Goal: Information Seeking & Learning: Learn about a topic

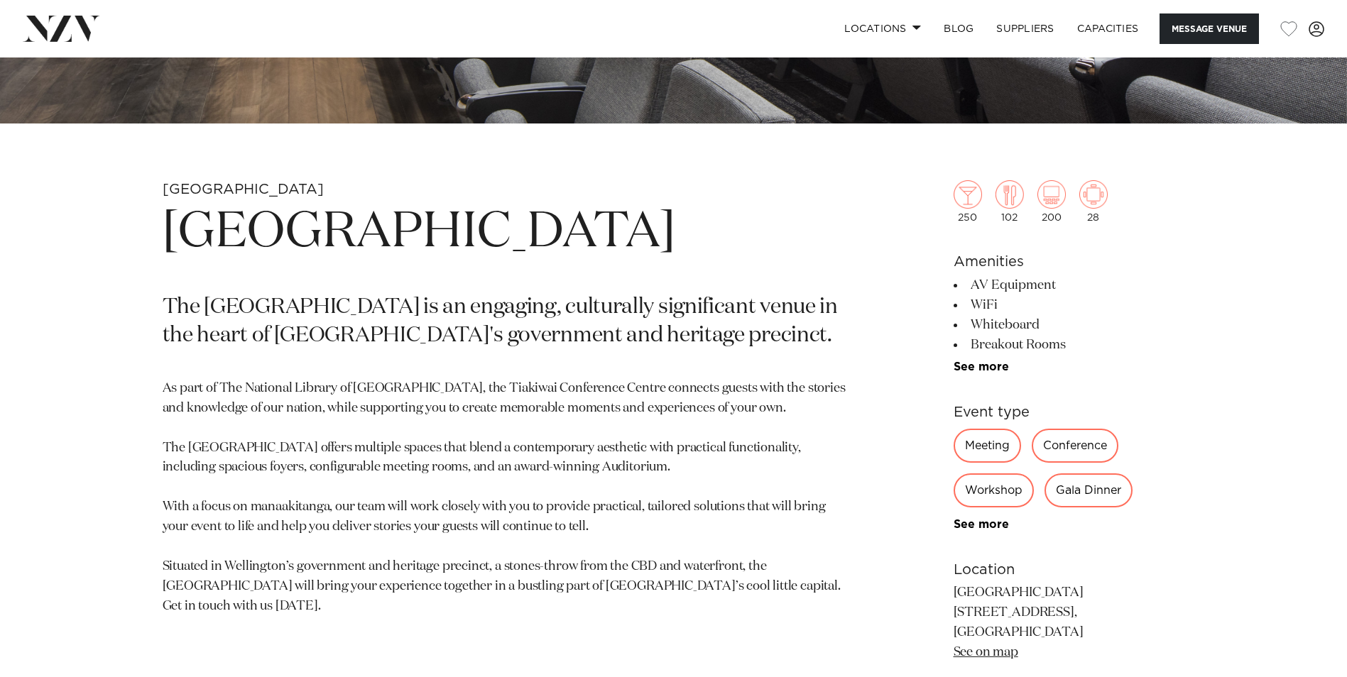
scroll to position [568, 0]
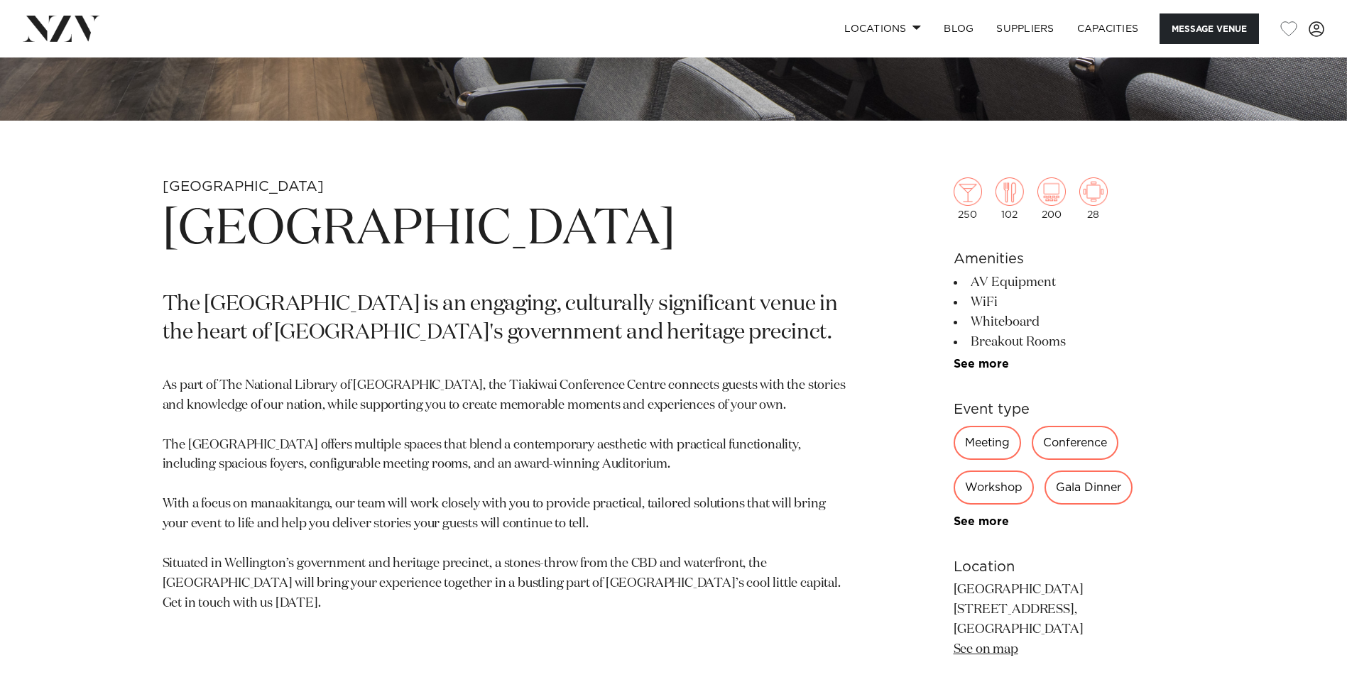
click at [1064, 447] on div "Conference" at bounding box center [1075, 443] width 87 height 34
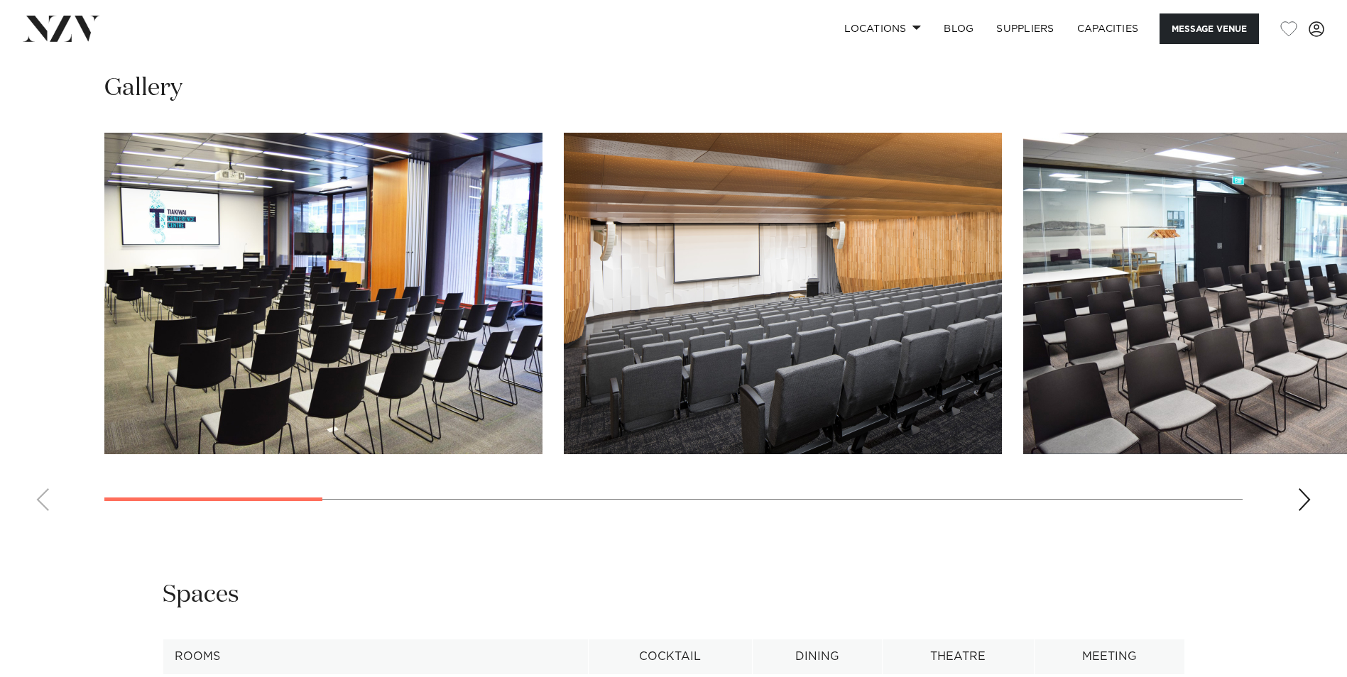
scroll to position [1491, 0]
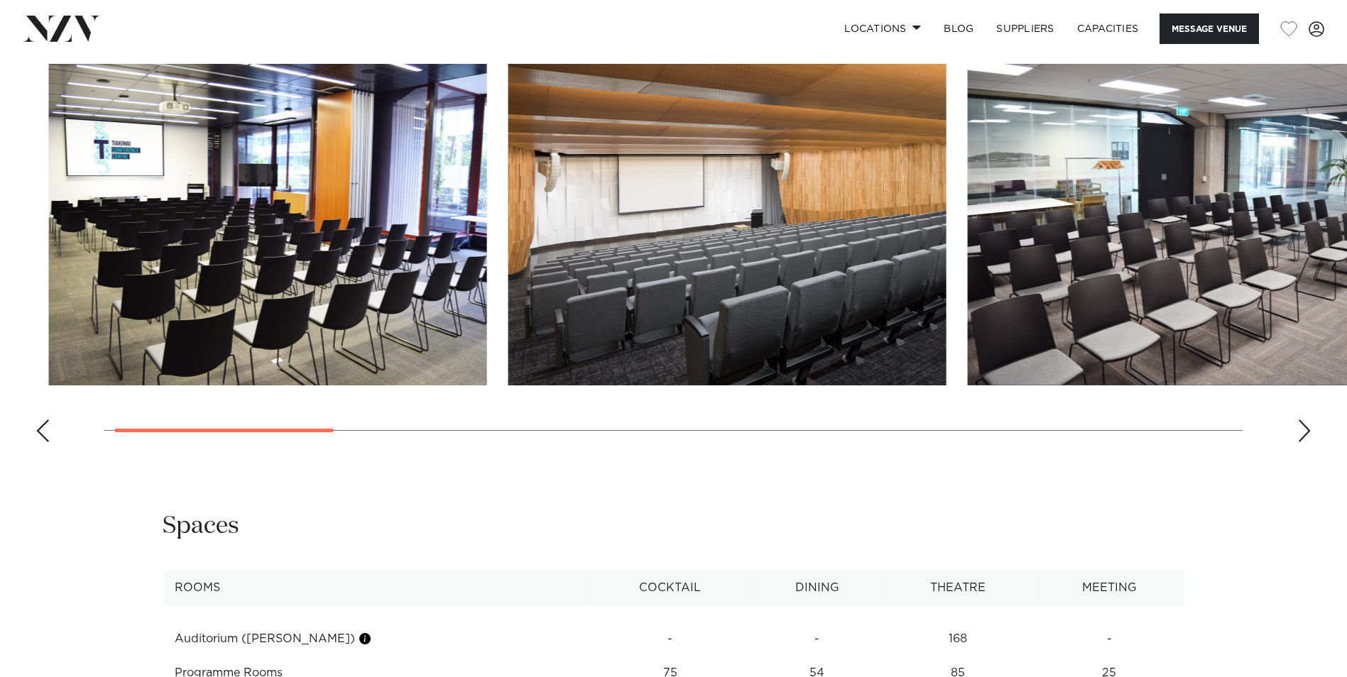
click at [319, 440] on swiper-container at bounding box center [673, 259] width 1347 height 390
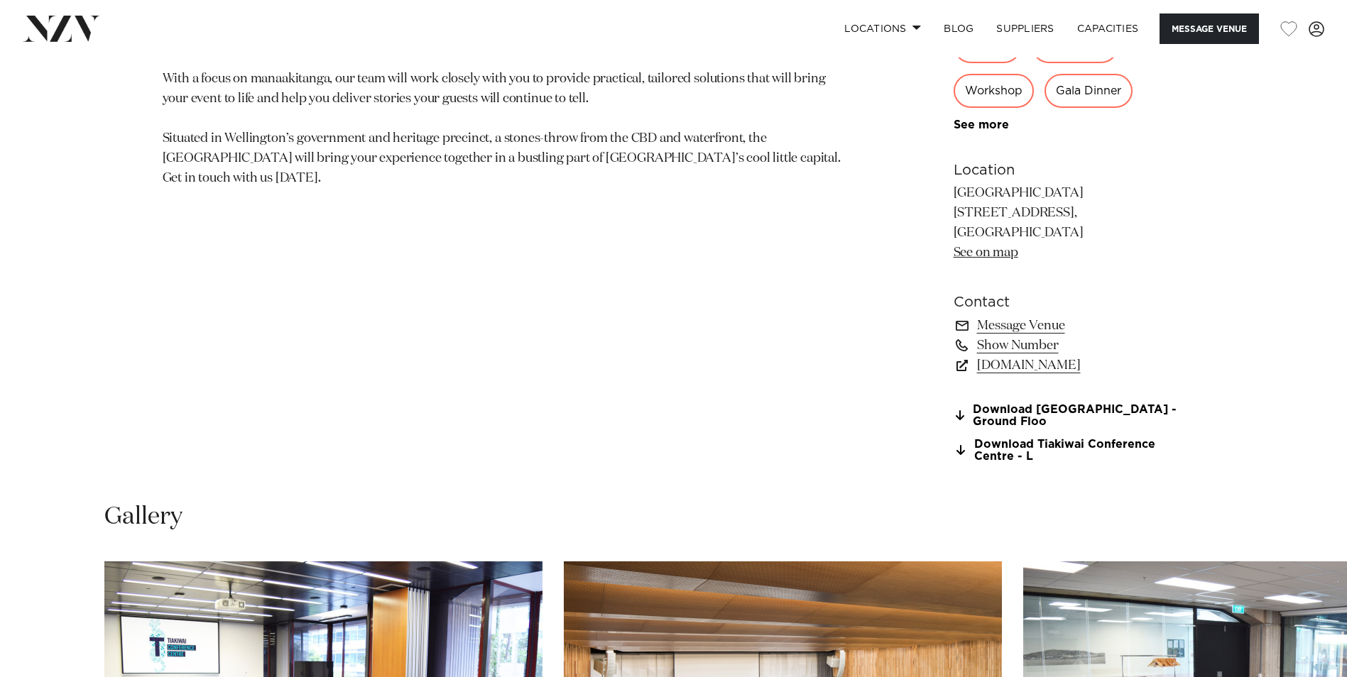
scroll to position [781, 0]
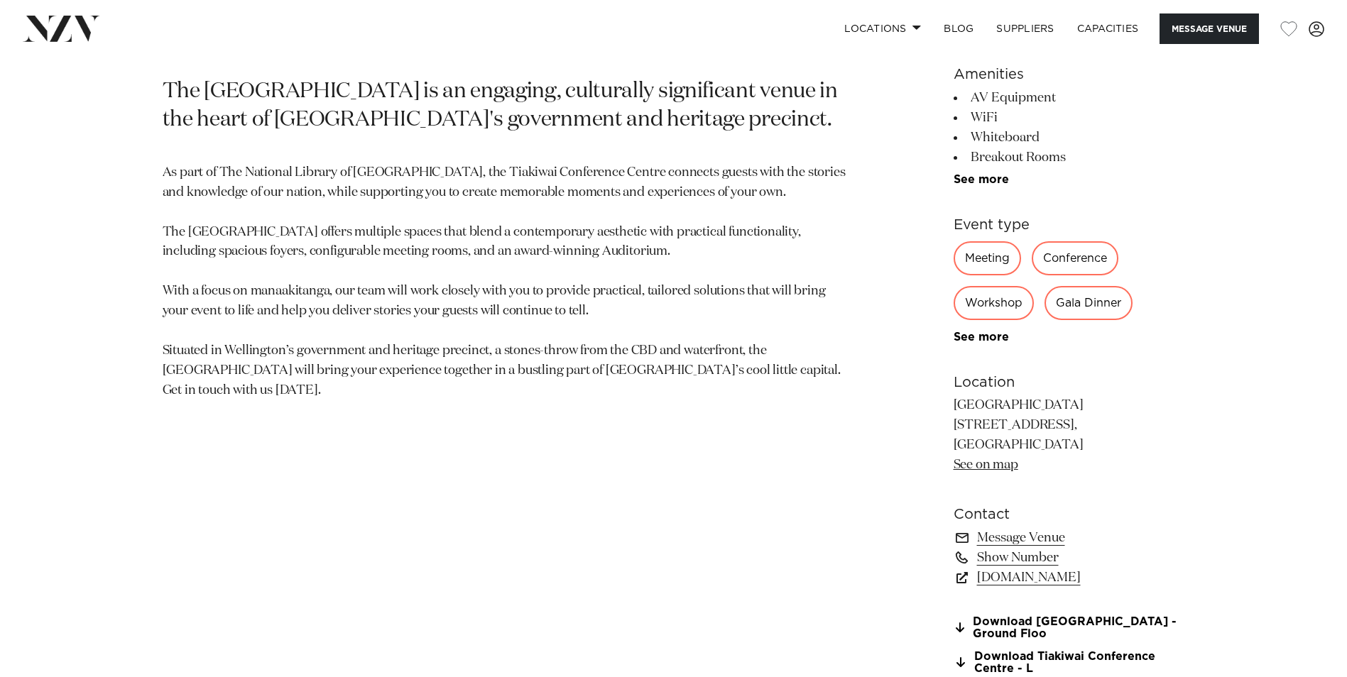
click at [1074, 259] on div "Conference" at bounding box center [1075, 258] width 87 height 34
click at [1067, 258] on div "Conference" at bounding box center [1075, 258] width 87 height 34
click at [982, 304] on div "Workshop" at bounding box center [994, 303] width 80 height 34
click at [993, 304] on div "Workshop" at bounding box center [994, 303] width 80 height 34
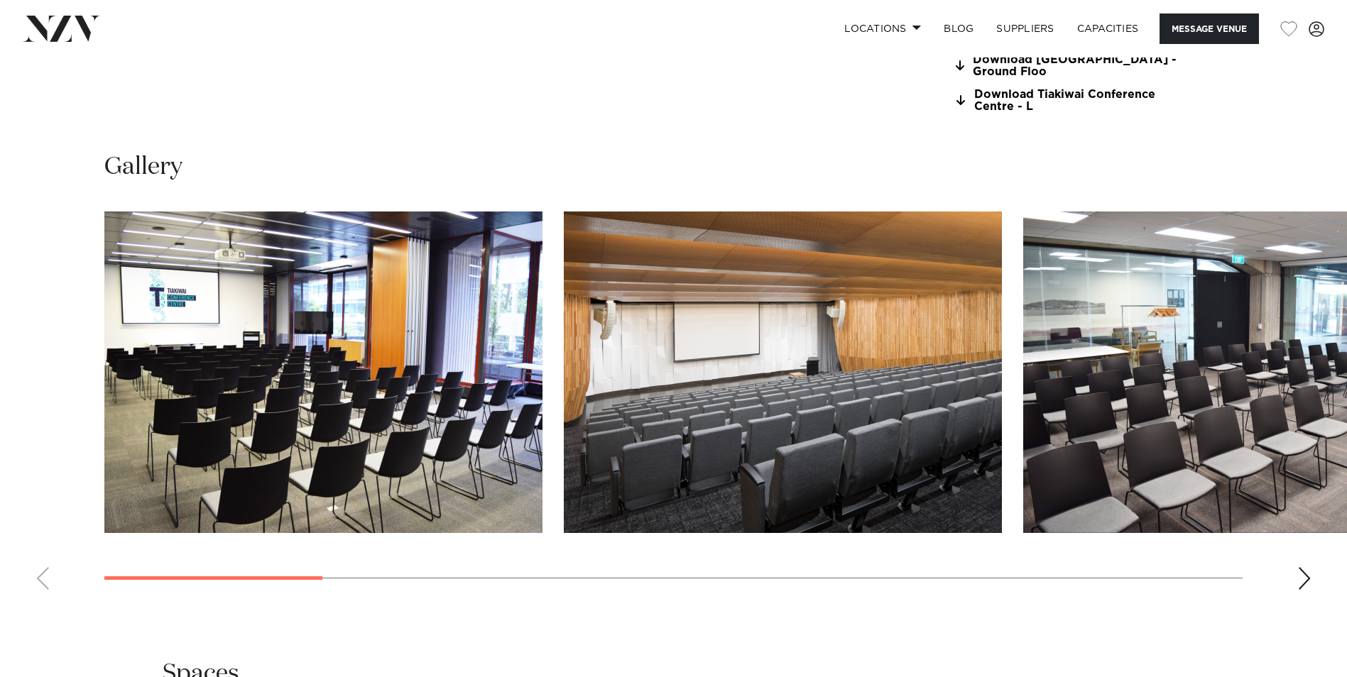
scroll to position [1349, 0]
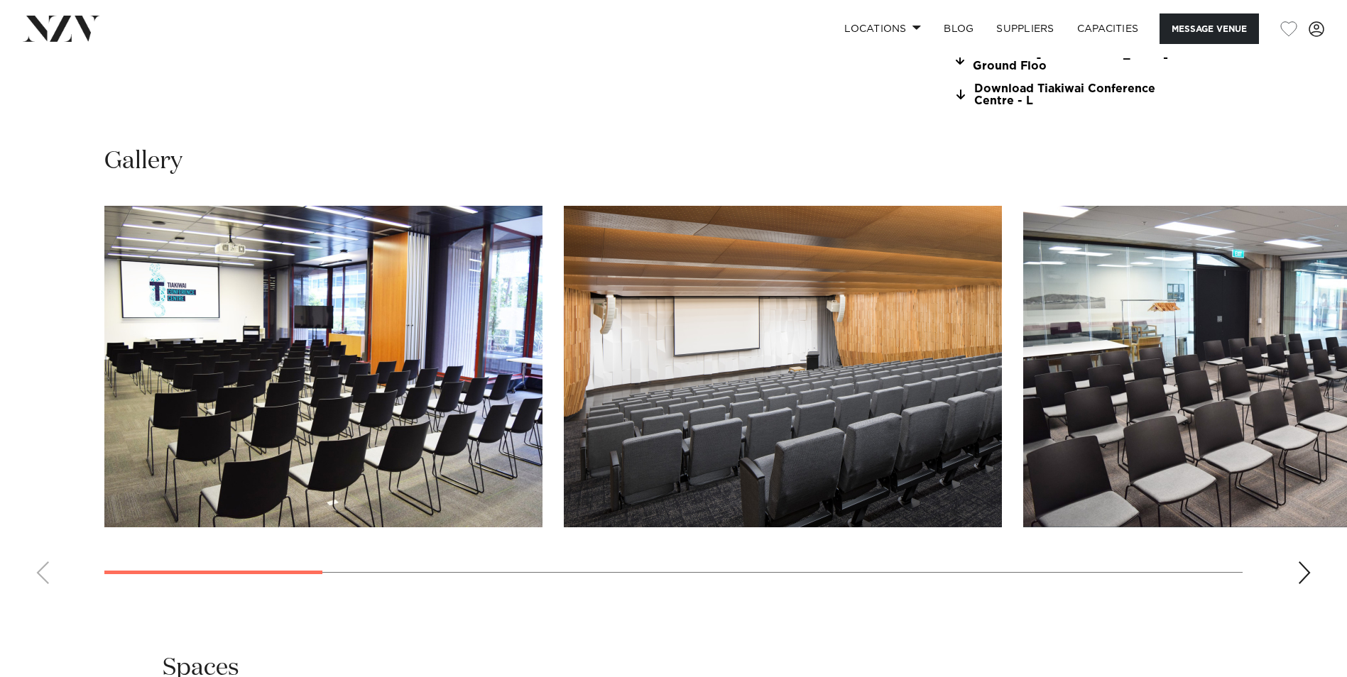
click at [40, 579] on swiper-container at bounding box center [673, 401] width 1347 height 390
click at [255, 491] on img "1 / 13" at bounding box center [323, 367] width 438 height 322
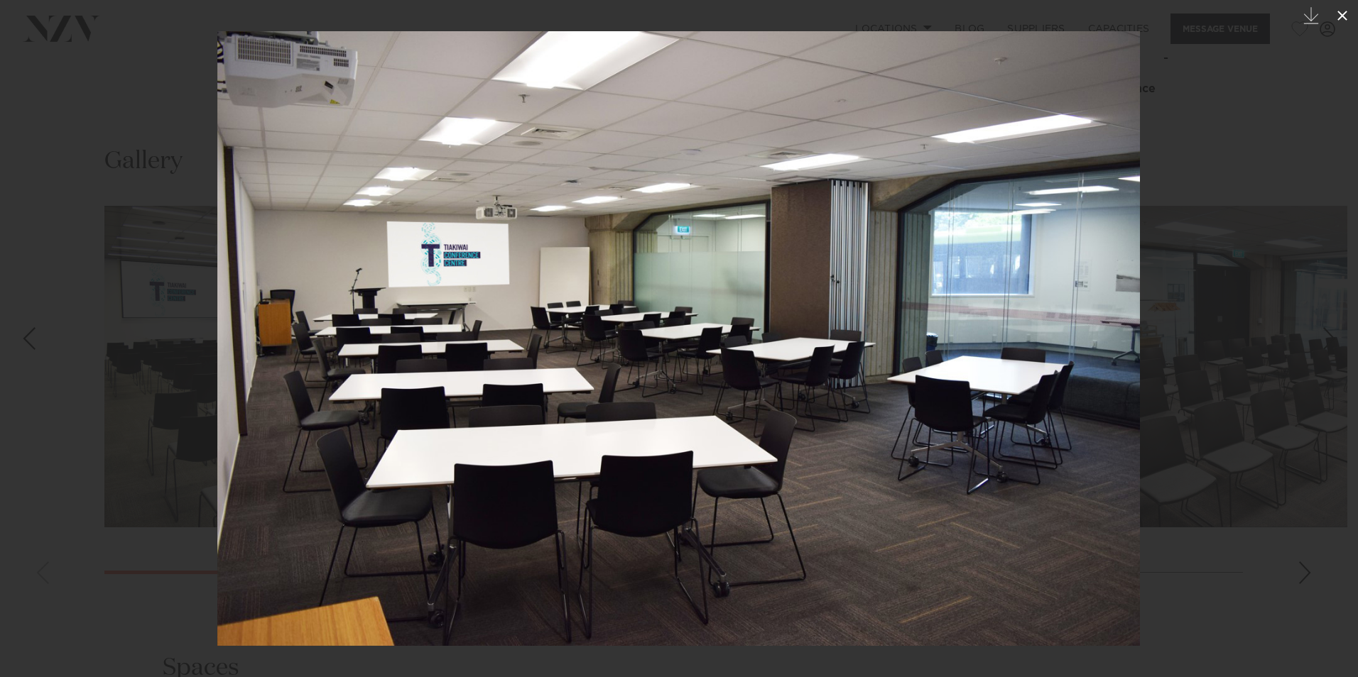
click at [1074, 18] on icon at bounding box center [1342, 15] width 17 height 17
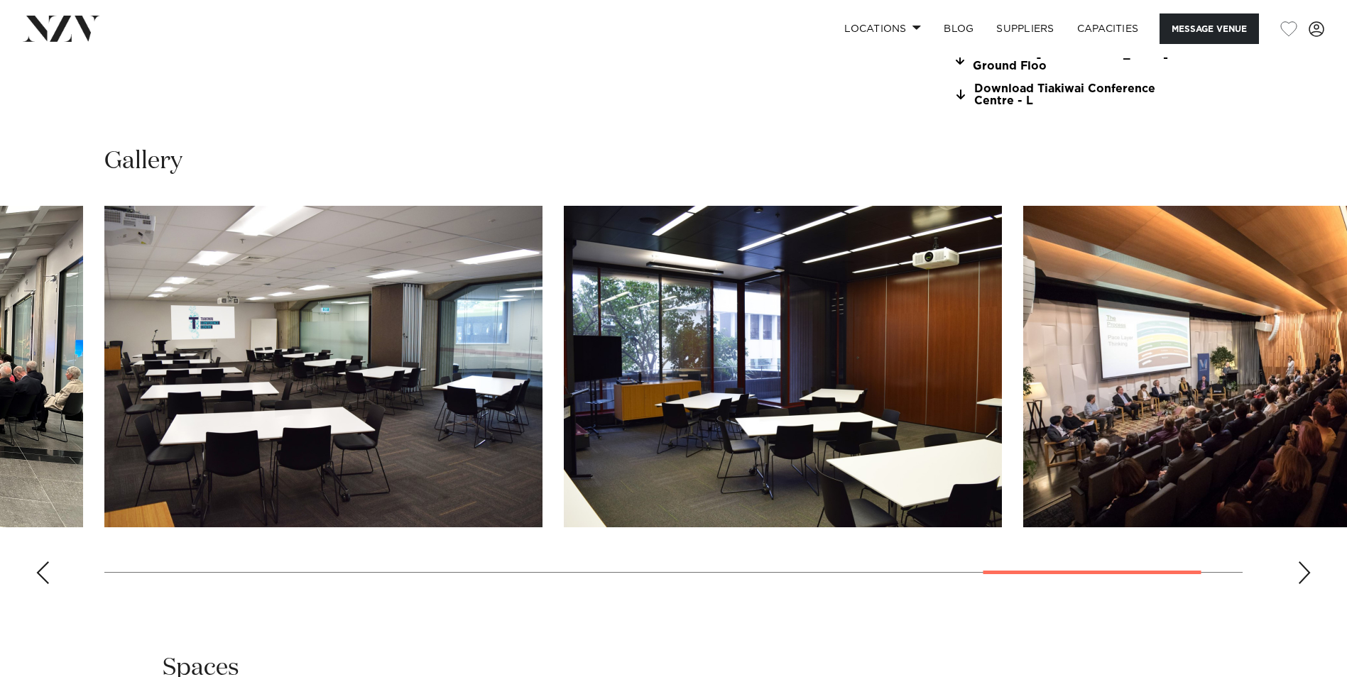
click at [805, 393] on img "12 / 13" at bounding box center [783, 367] width 438 height 322
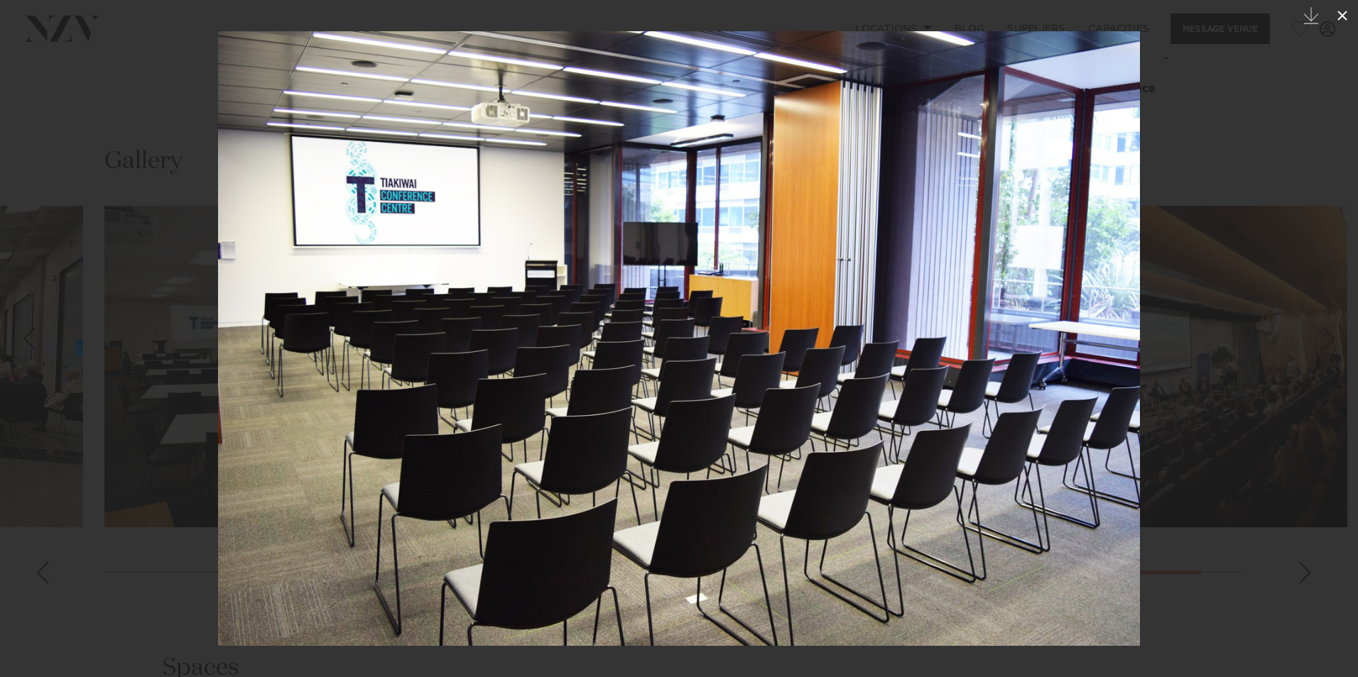
click at [1074, 12] on icon at bounding box center [1342, 15] width 17 height 17
